Goal: Task Accomplishment & Management: Manage account settings

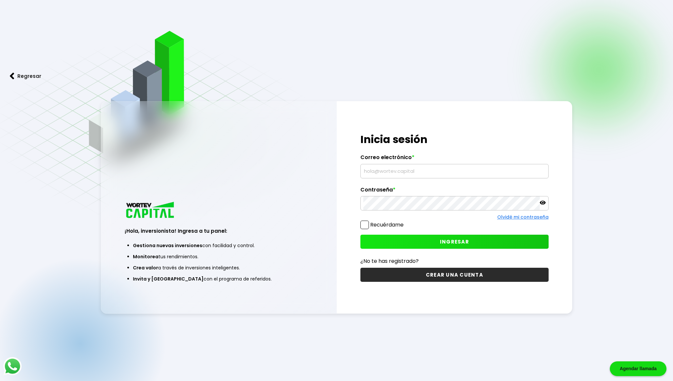
type input "[EMAIL_ADDRESS][DOMAIN_NAME]"
click at [396, 224] on label "Recuérdame" at bounding box center [386, 225] width 33 height 8
click at [405, 222] on input "Recuérdame" at bounding box center [405, 222] width 0 height 0
click at [408, 240] on button "INGRESAR" at bounding box center [454, 242] width 188 height 14
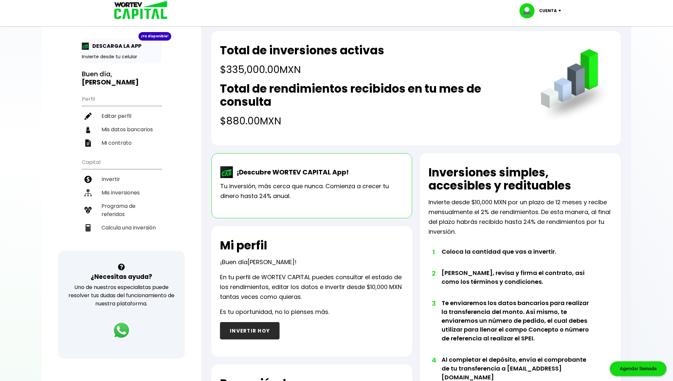
scroll to position [10, 0]
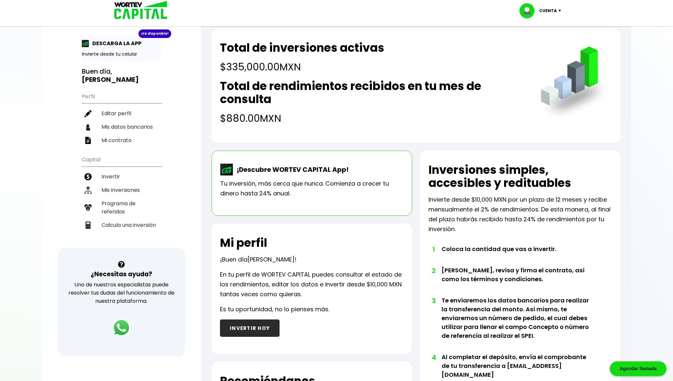
click at [240, 119] on h4 "$880.00 MXN" at bounding box center [373, 118] width 307 height 15
click at [550, 11] on p "Cuenta" at bounding box center [548, 11] width 18 height 10
click at [533, 45] on li "Cerrar sesión" at bounding box center [541, 43] width 52 height 13
